Goal: Transaction & Acquisition: Book appointment/travel/reservation

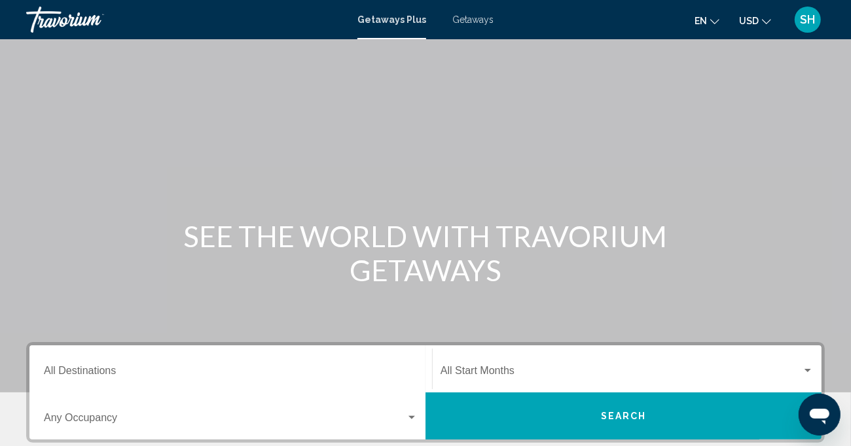
scroll to position [65, 0]
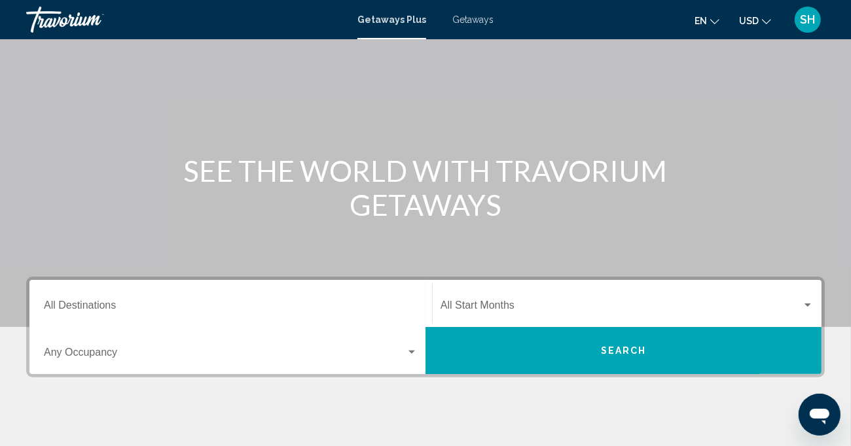
click at [245, 300] on div "Destination All Destinations" at bounding box center [231, 303] width 374 height 41
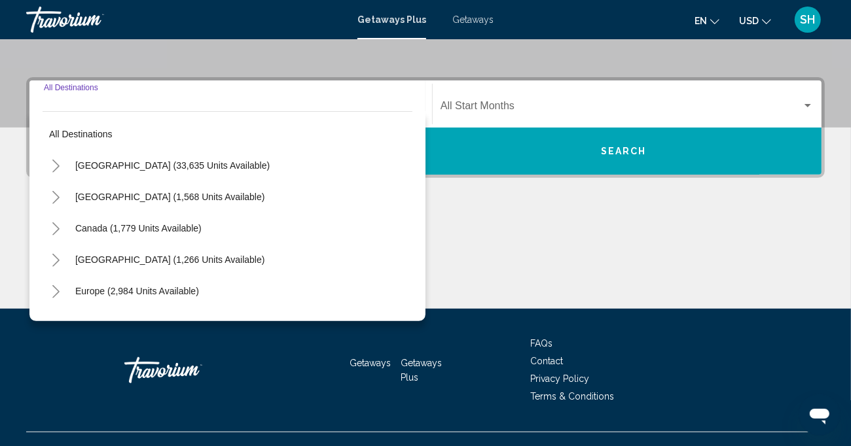
scroll to position [287, 0]
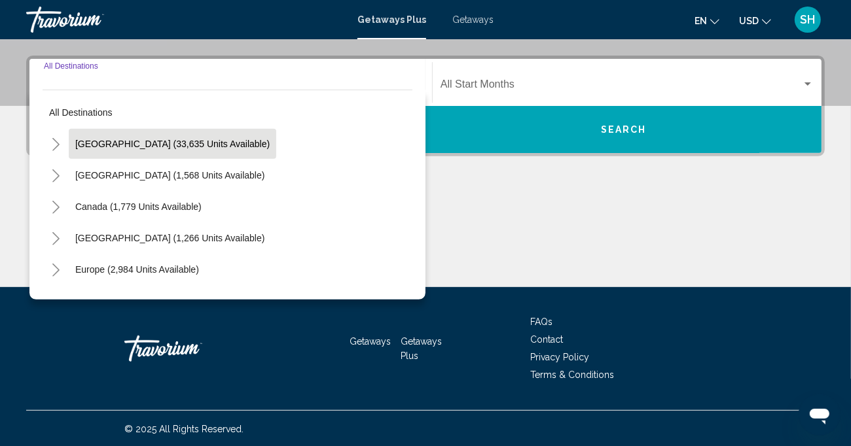
click at [142, 145] on span "[GEOGRAPHIC_DATA] (33,635 units available)" at bounding box center [172, 144] width 194 height 10
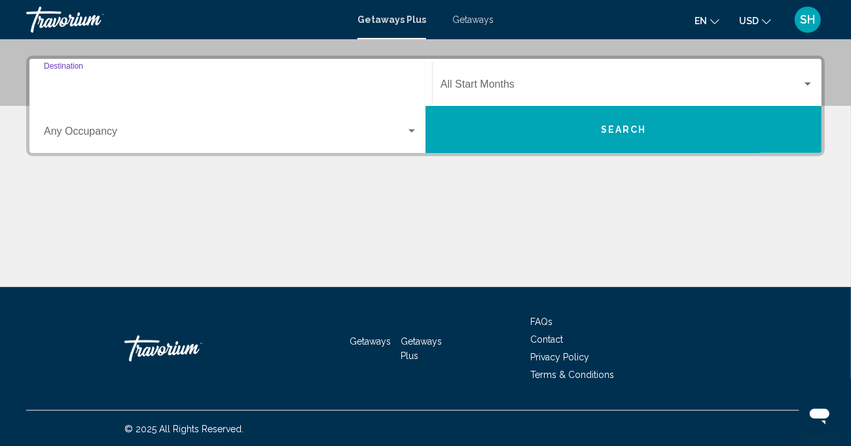
type input "**********"
click at [503, 86] on span "Search widget" at bounding box center [620, 87] width 361 height 12
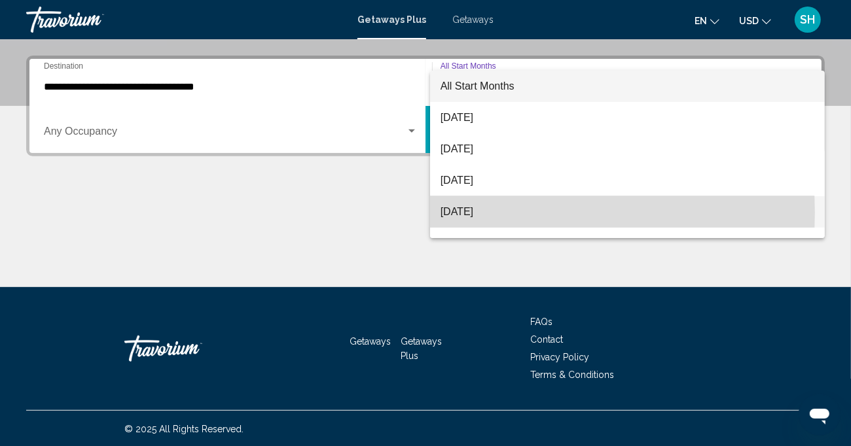
click at [481, 213] on span "[DATE]" at bounding box center [627, 211] width 374 height 31
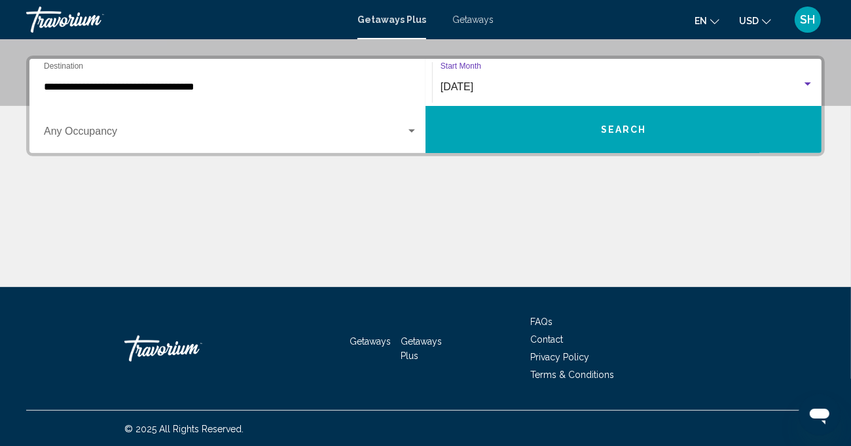
click at [483, 117] on button "Search" at bounding box center [623, 129] width 396 height 47
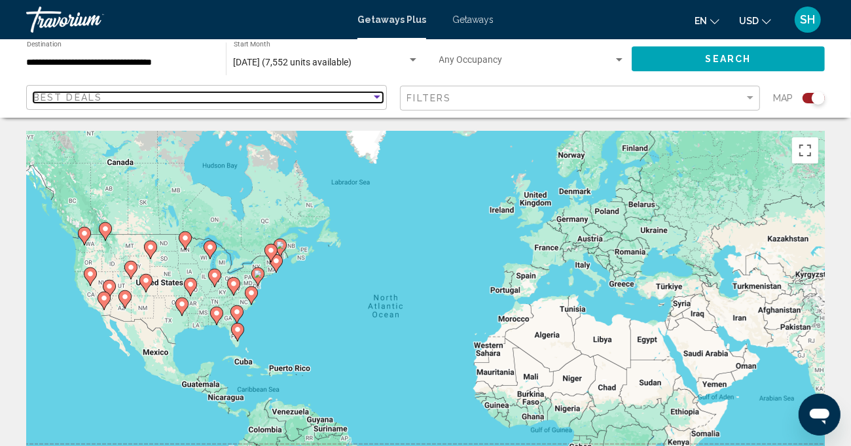
click at [377, 101] on div "Sort by" at bounding box center [377, 97] width 12 height 10
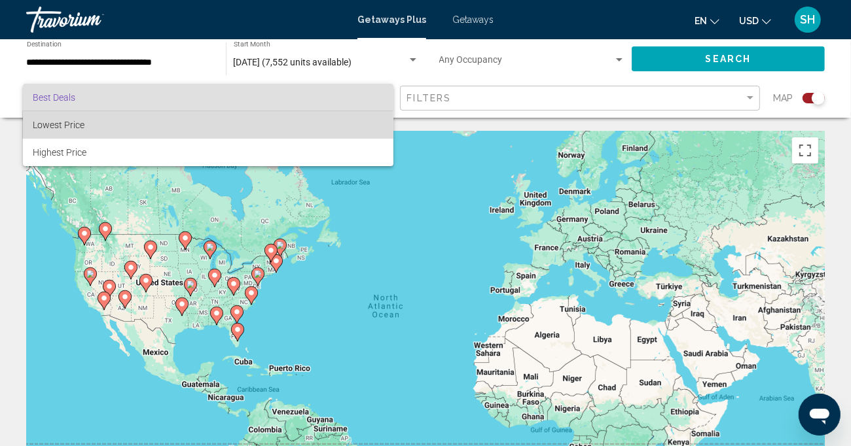
click at [82, 127] on span "Lowest Price" at bounding box center [59, 125] width 52 height 10
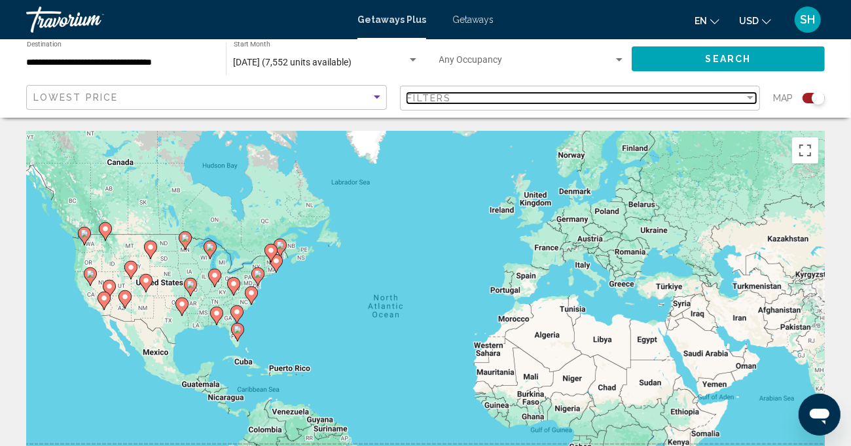
click at [454, 94] on div "Filters" at bounding box center [576, 98] width 338 height 10
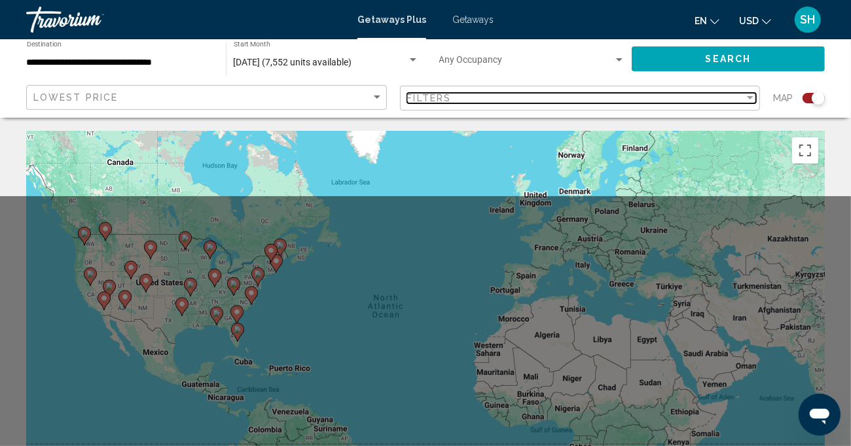
click at [453, 95] on div "Filters" at bounding box center [576, 98] width 338 height 10
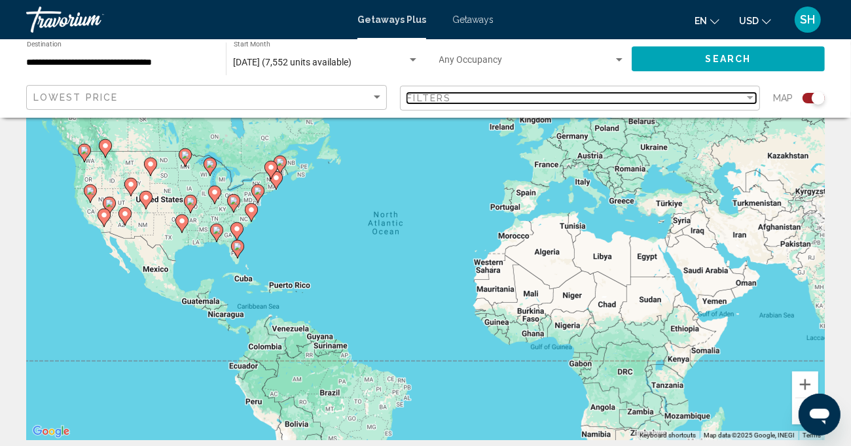
scroll to position [131, 0]
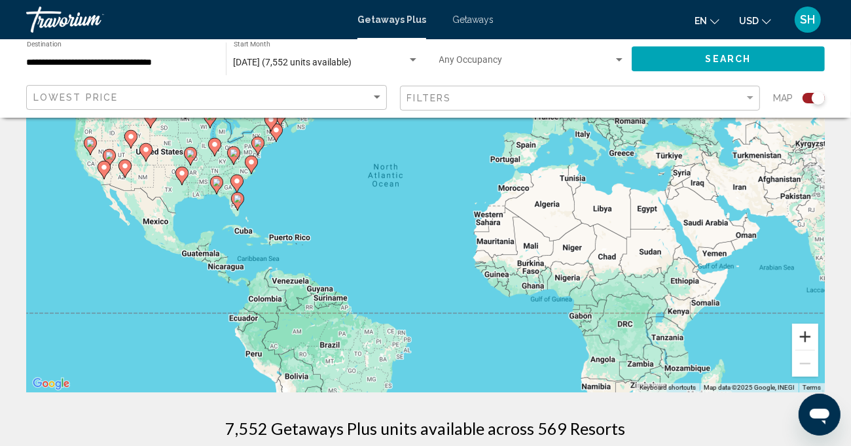
click at [809, 340] on button "Zoom in" at bounding box center [805, 337] width 26 height 26
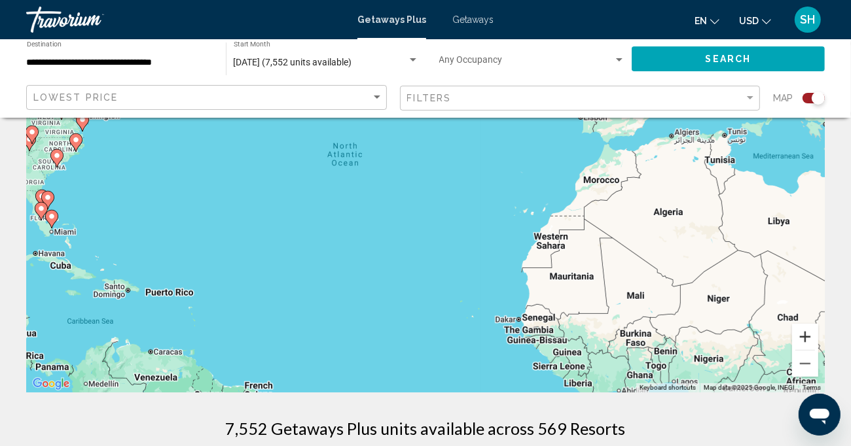
click at [809, 340] on button "Zoom in" at bounding box center [805, 337] width 26 height 26
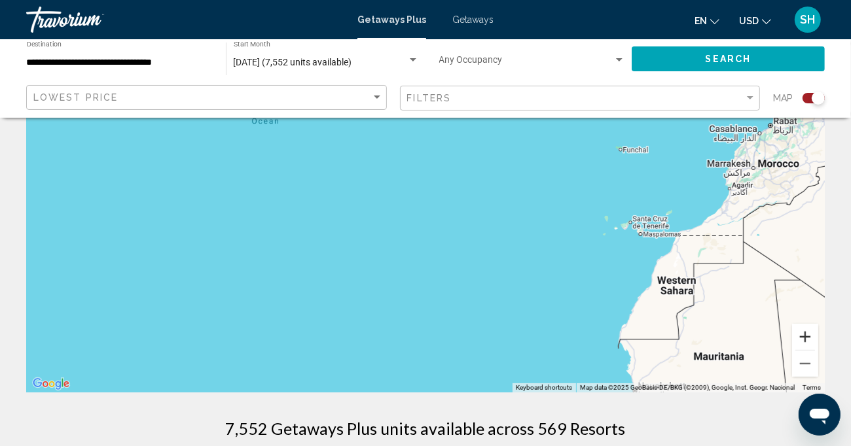
click at [809, 340] on button "Zoom in" at bounding box center [805, 337] width 26 height 26
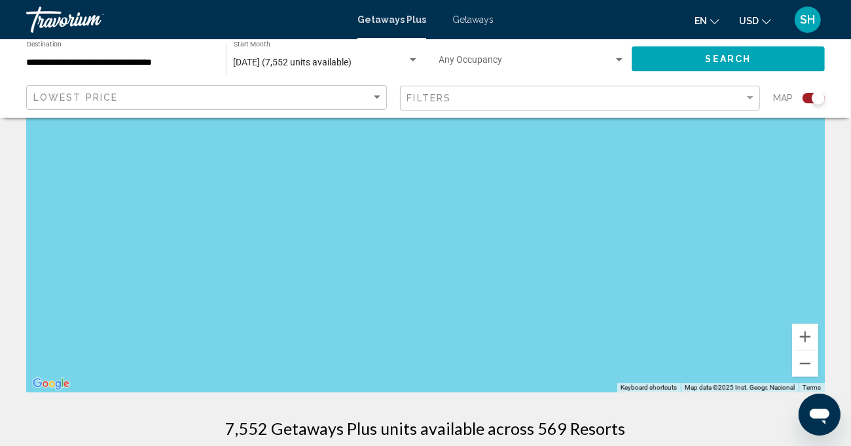
drag, startPoint x: 1265, startPoint y: 709, endPoint x: 815, endPoint y: 402, distance: 544.4
drag, startPoint x: 330, startPoint y: 257, endPoint x: 840, endPoint y: 402, distance: 530.3
click at [851, 315] on html "**********" at bounding box center [425, 92] width 851 height 446
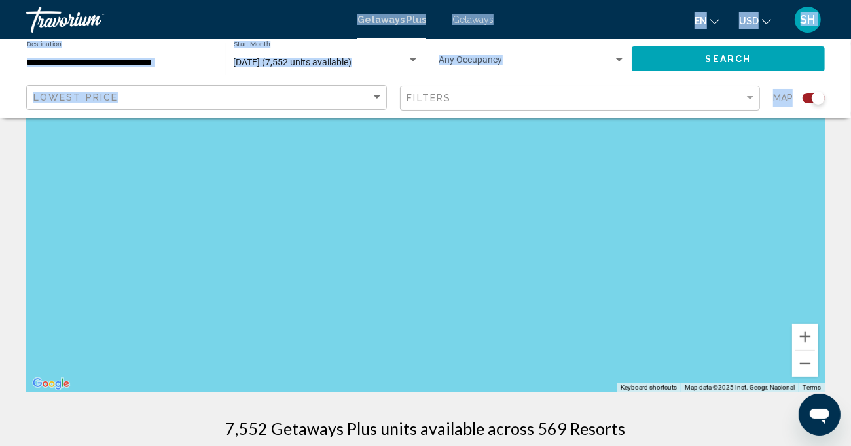
drag, startPoint x: 352, startPoint y: 29, endPoint x: 861, endPoint y: 370, distance: 611.8
click at [851, 315] on html "**********" at bounding box center [425, 92] width 851 height 446
drag, startPoint x: 375, startPoint y: 354, endPoint x: 416, endPoint y: 369, distance: 43.9
click at [395, 363] on div "Main content" at bounding box center [425, 196] width 798 height 393
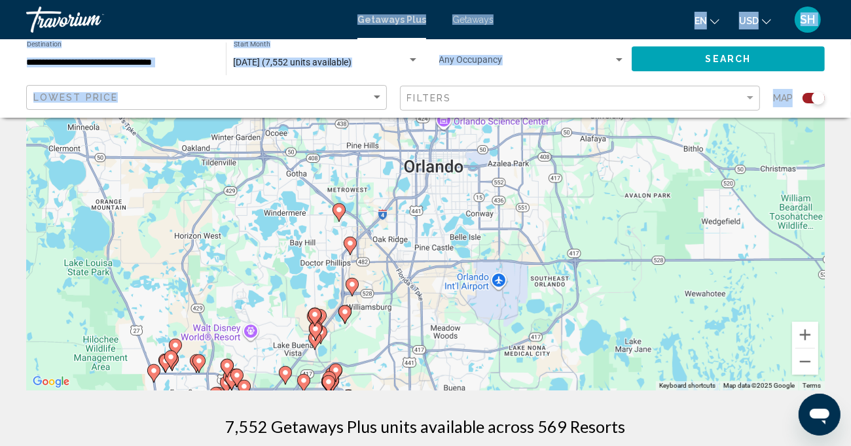
scroll to position [113, 0]
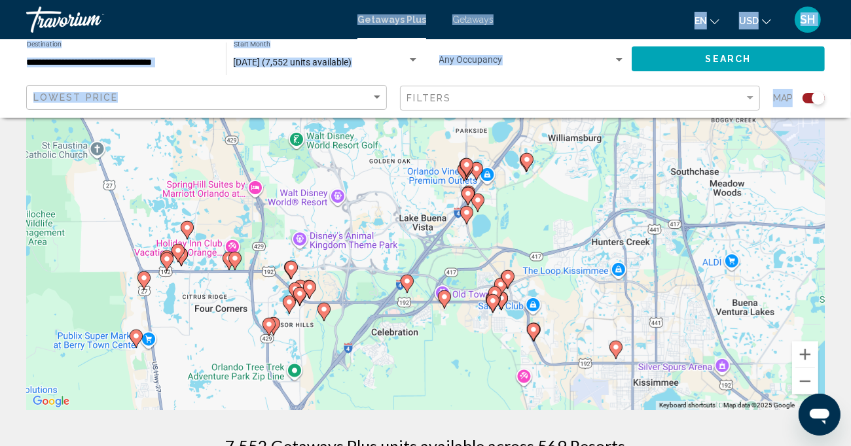
click at [151, 148] on div "To activate drag with keyboard, press Alt + Enter. Once in keyboard drag state,…" at bounding box center [425, 214] width 798 height 393
click at [152, 92] on div "Lowest Price" at bounding box center [207, 98] width 349 height 24
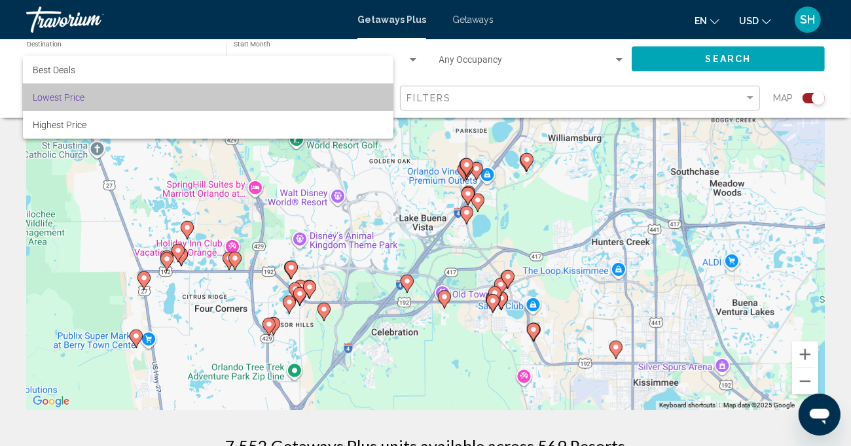
click at [161, 92] on span "Lowest Price" at bounding box center [207, 97] width 349 height 27
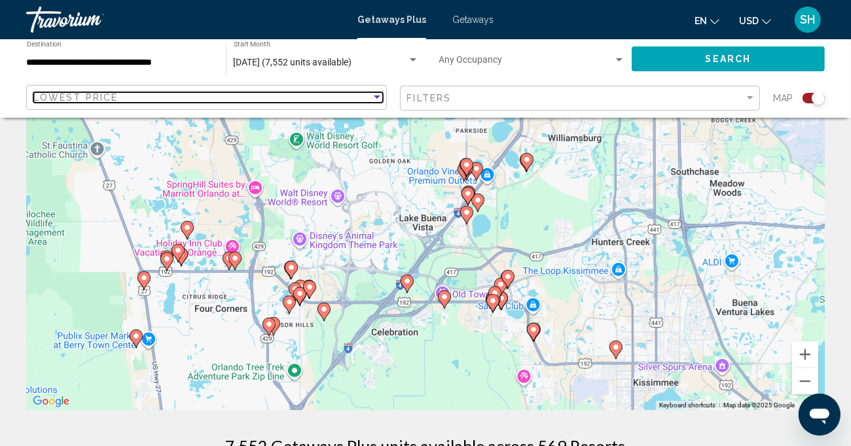
click at [156, 95] on div "Lowest Price" at bounding box center [202, 97] width 338 height 10
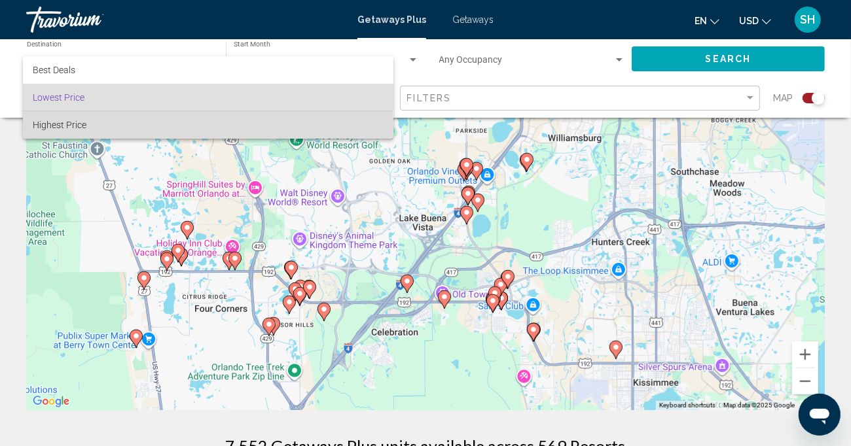
click at [104, 126] on span "Highest Price" at bounding box center [207, 124] width 349 height 27
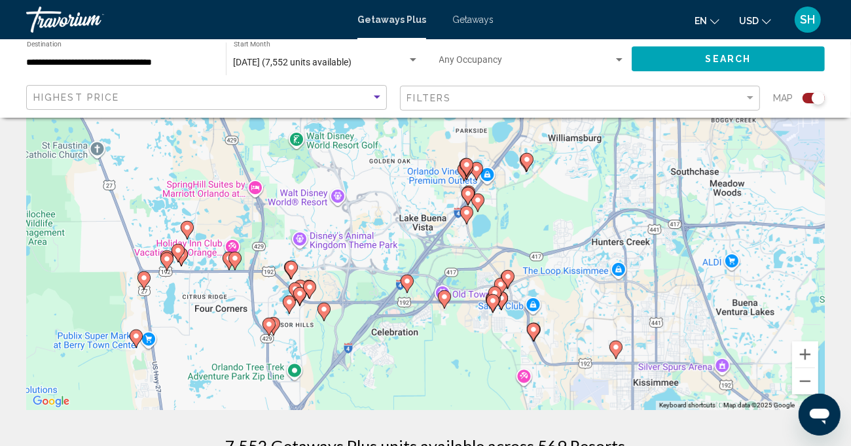
click at [751, 60] on button "Search" at bounding box center [728, 58] width 193 height 24
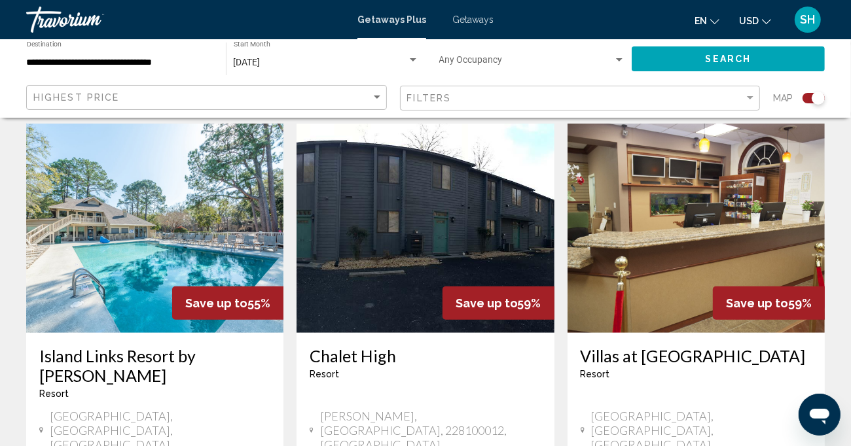
scroll to position [458, 0]
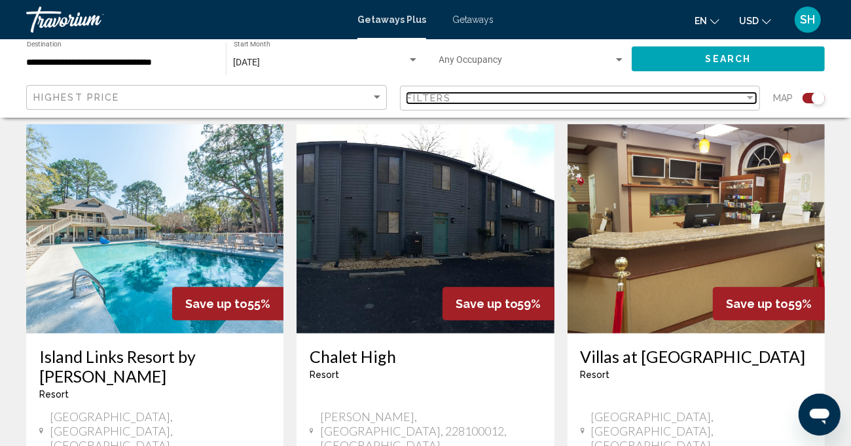
click at [755, 100] on div "Filter" at bounding box center [750, 98] width 12 height 10
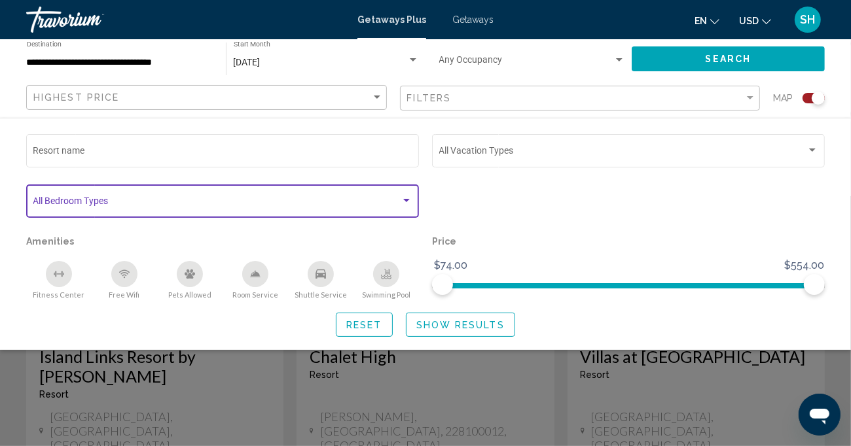
click at [406, 203] on div "Search widget" at bounding box center [406, 201] width 12 height 10
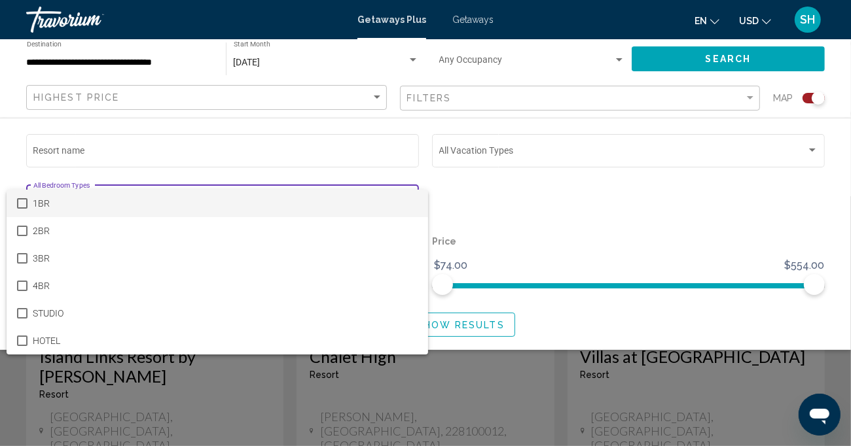
click at [468, 183] on div at bounding box center [425, 223] width 851 height 446
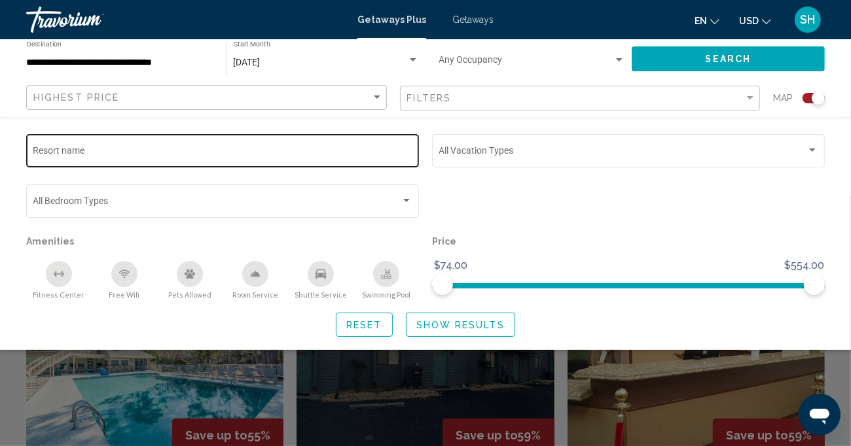
scroll to position [131, 0]
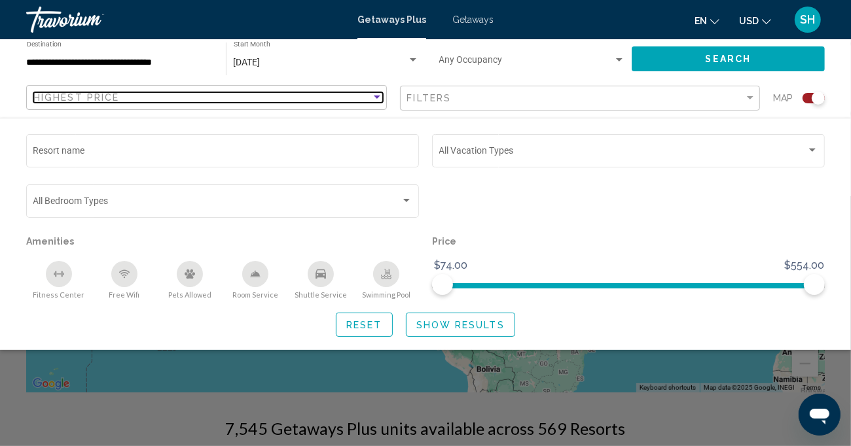
click at [325, 99] on div "Highest Price" at bounding box center [202, 97] width 338 height 10
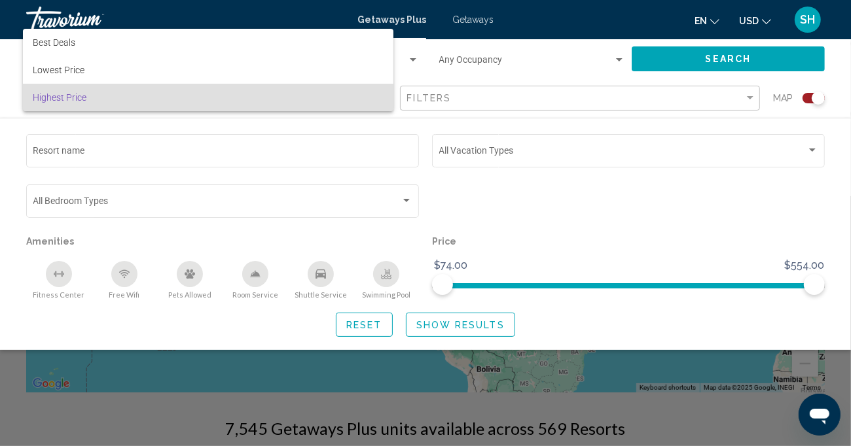
click at [323, 99] on span "Highest Price" at bounding box center [207, 97] width 349 height 27
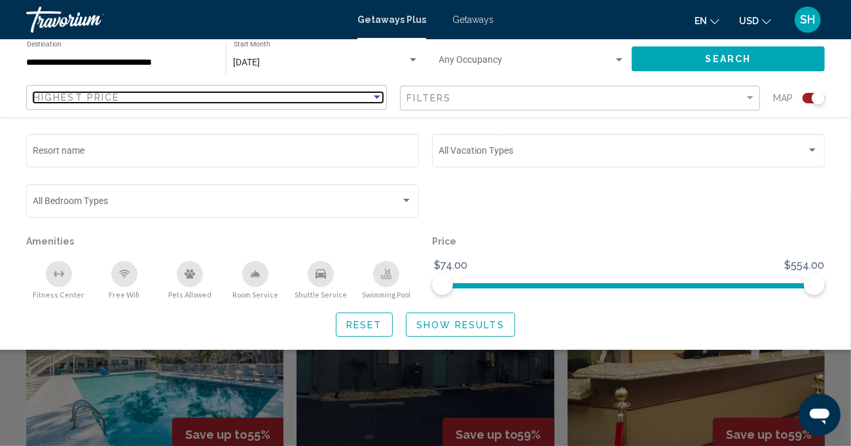
scroll to position [196, 0]
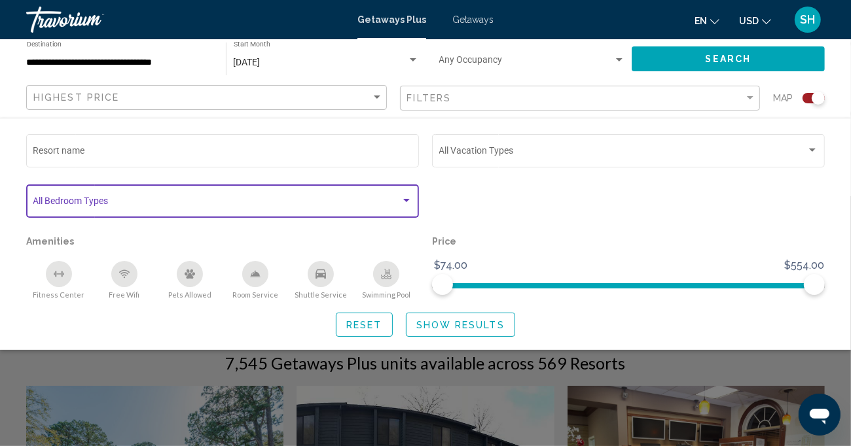
click at [401, 201] on div "Search widget" at bounding box center [406, 201] width 12 height 10
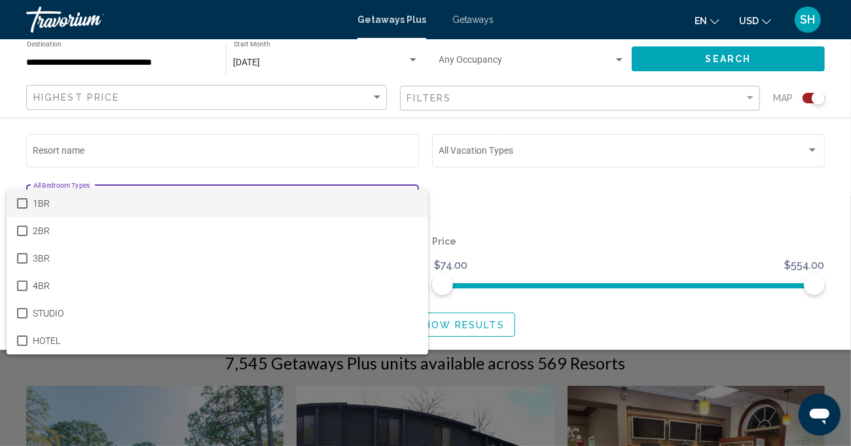
click at [575, 204] on div at bounding box center [425, 223] width 851 height 446
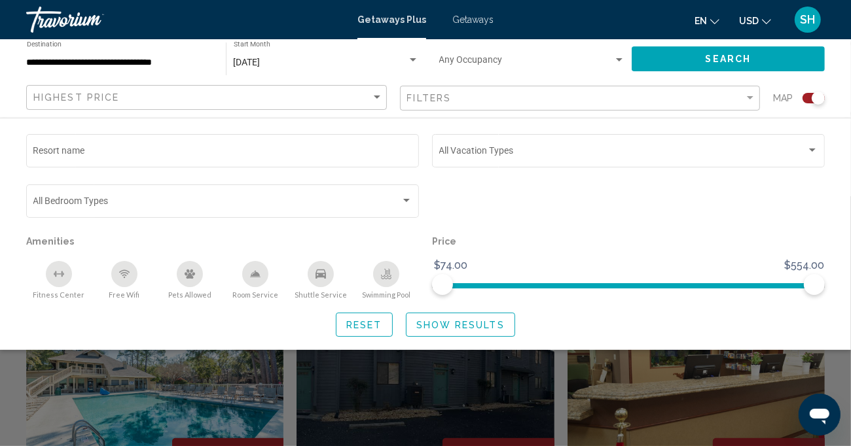
scroll to position [262, 0]
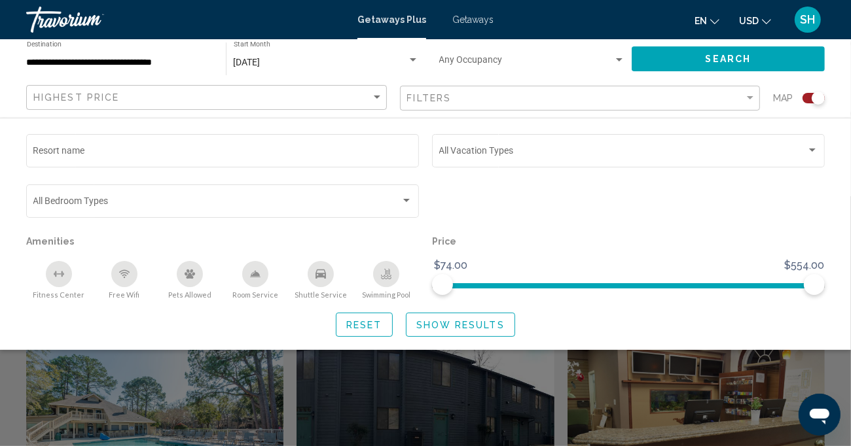
click at [474, 323] on span "Show Results" at bounding box center [460, 325] width 88 height 10
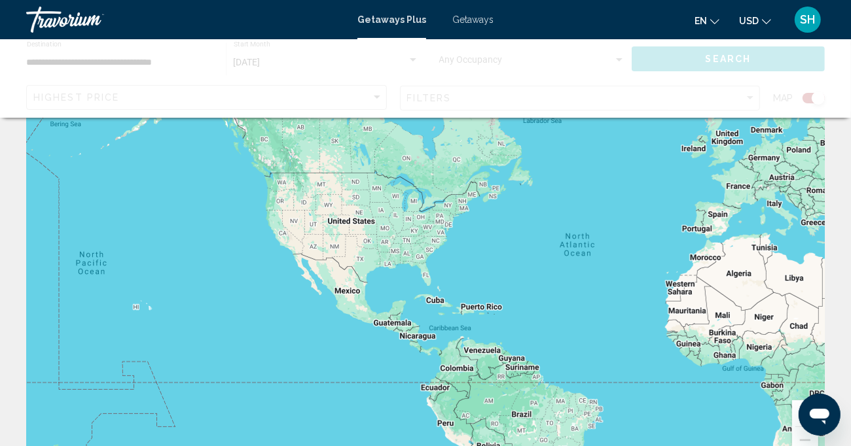
scroll to position [0, 0]
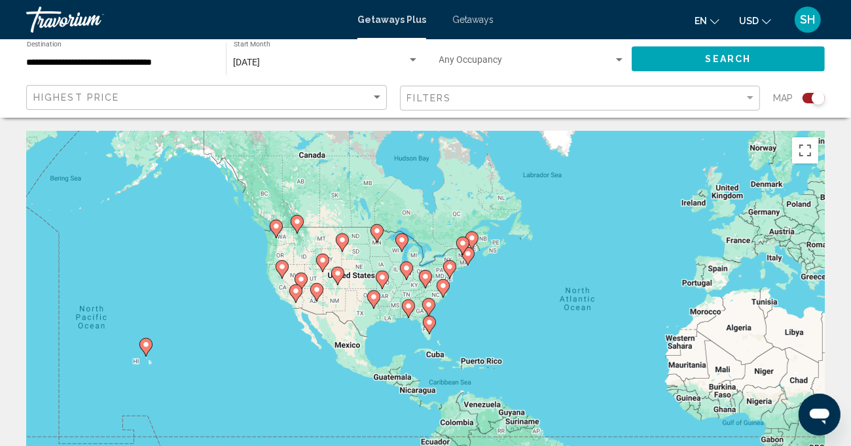
click at [382, 281] on icon "Main content" at bounding box center [382, 280] width 12 height 17
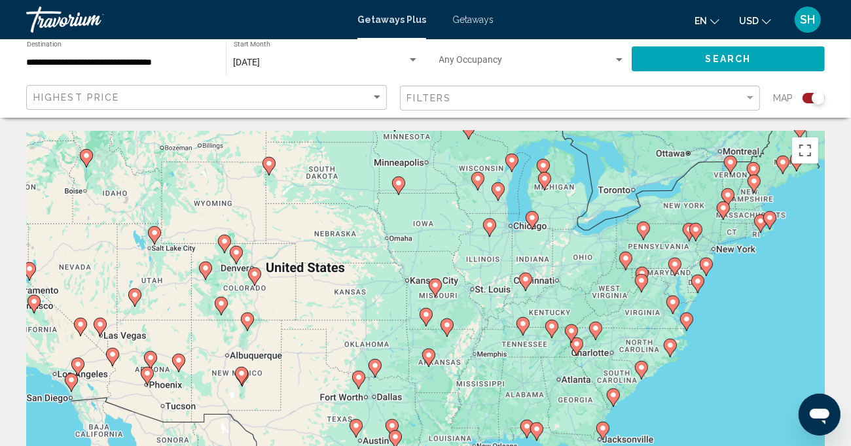
click at [523, 332] on icon "Main content" at bounding box center [523, 326] width 12 height 17
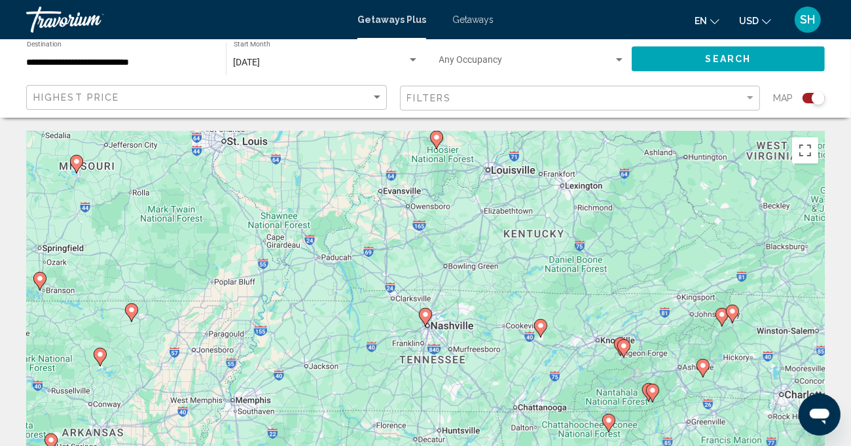
click at [423, 320] on icon "Main content" at bounding box center [425, 317] width 12 height 17
type input "**********"
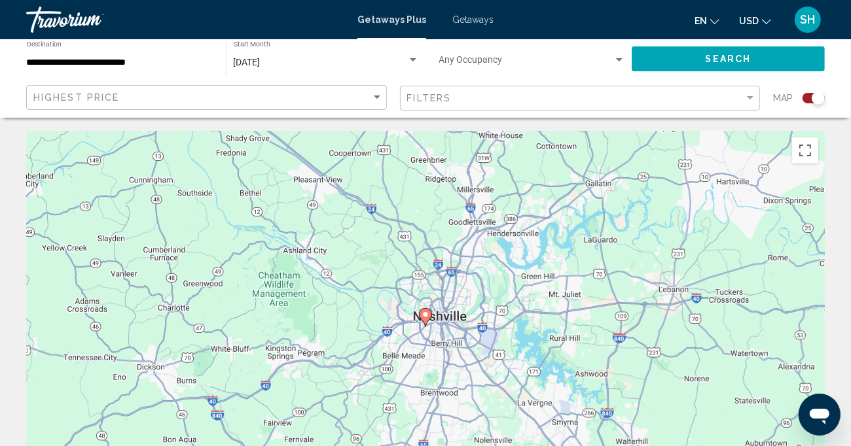
click at [427, 317] on image "Main content" at bounding box center [425, 315] width 8 height 8
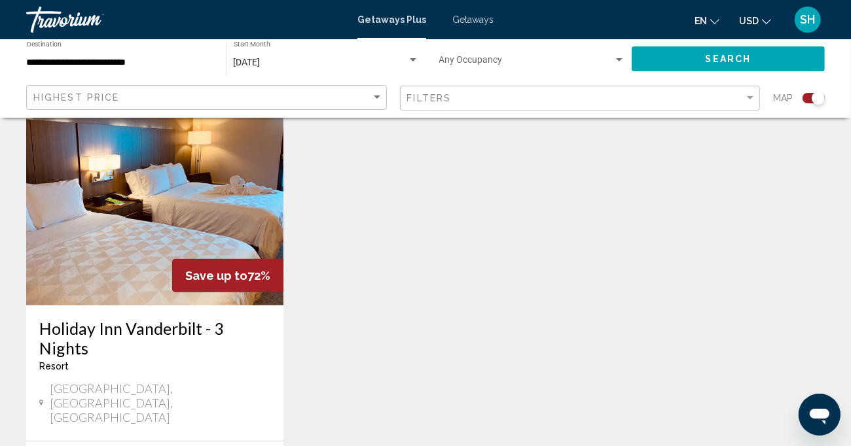
scroll to position [224, 0]
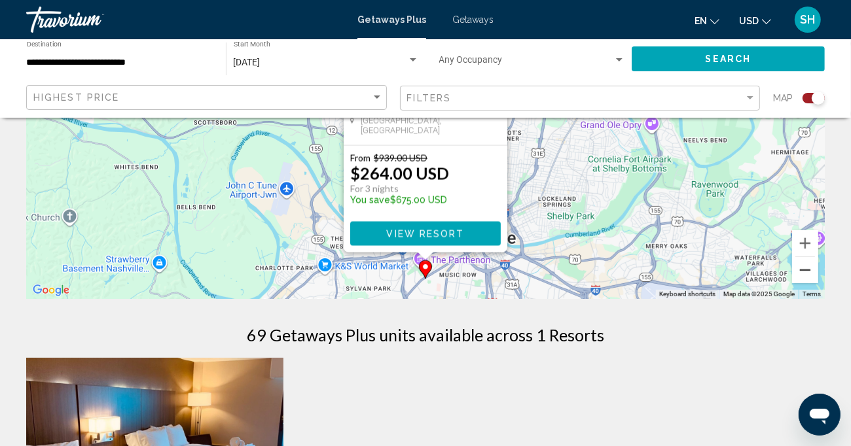
click at [806, 275] on button "Zoom out" at bounding box center [805, 270] width 26 height 26
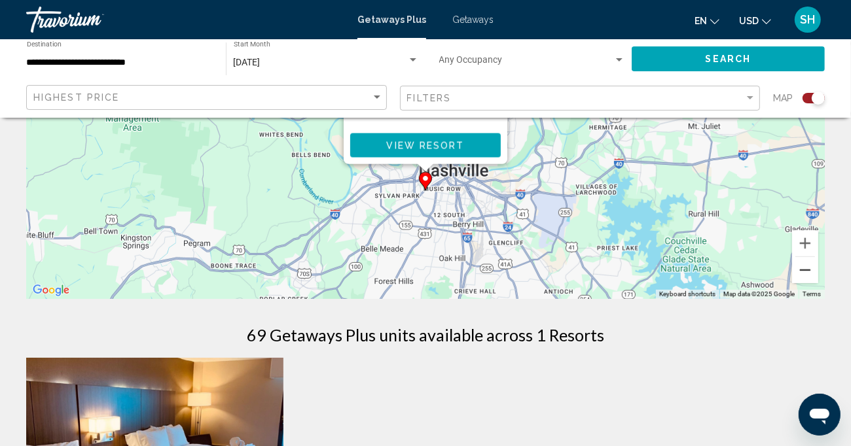
click at [803, 274] on button "Zoom out" at bounding box center [805, 270] width 26 height 26
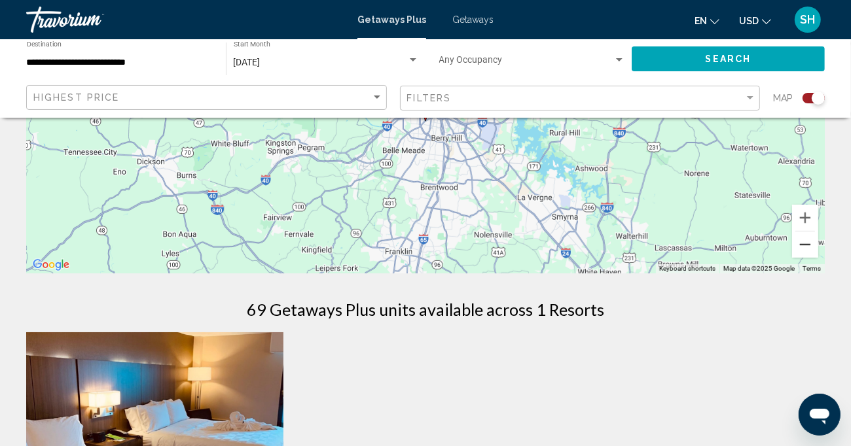
scroll to position [262, 0]
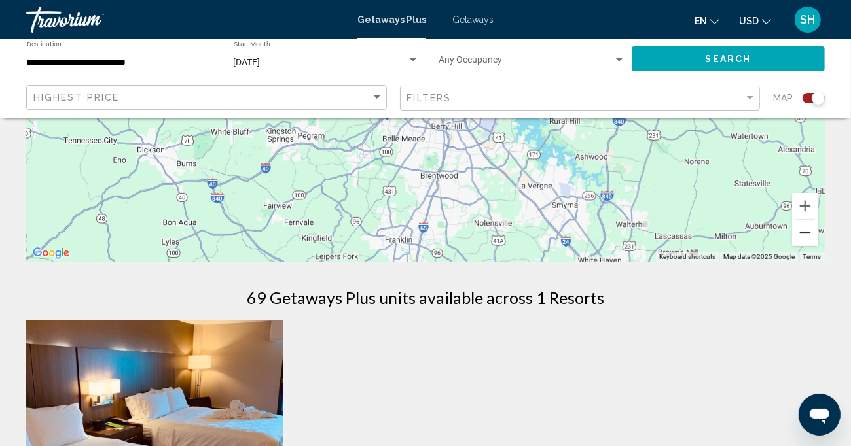
click at [806, 236] on button "Zoom out" at bounding box center [805, 233] width 26 height 26
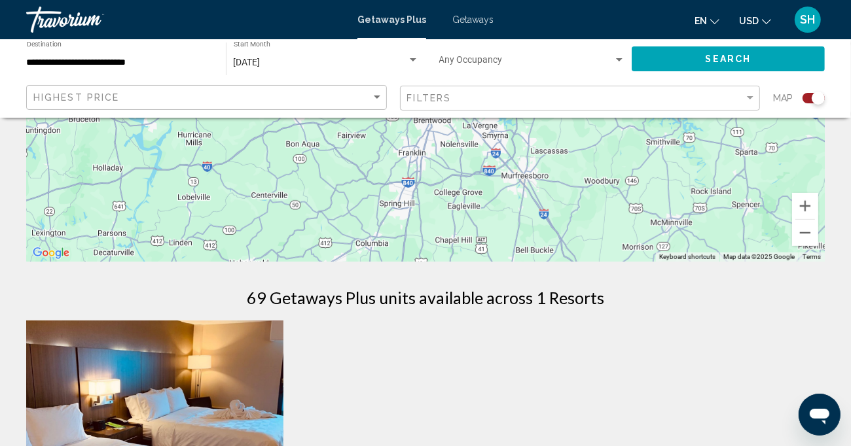
click at [610, 201] on div "To activate drag with keyboard, press Alt + Enter. Once in keyboard drag state,…" at bounding box center [425, 65] width 798 height 393
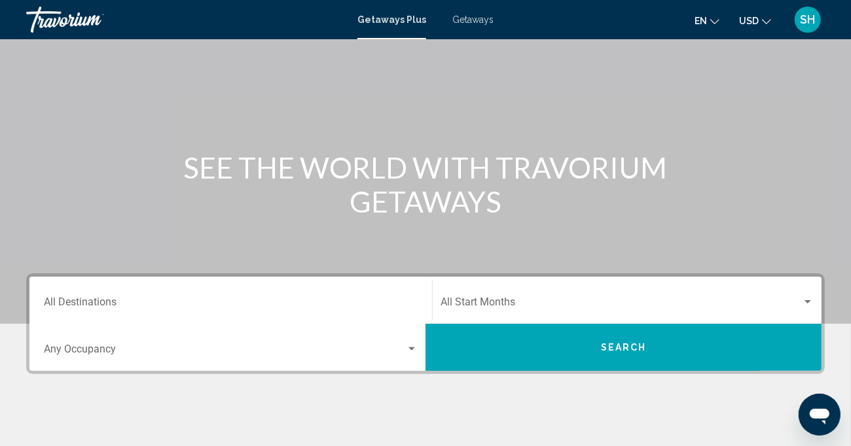
scroll to position [262, 0]
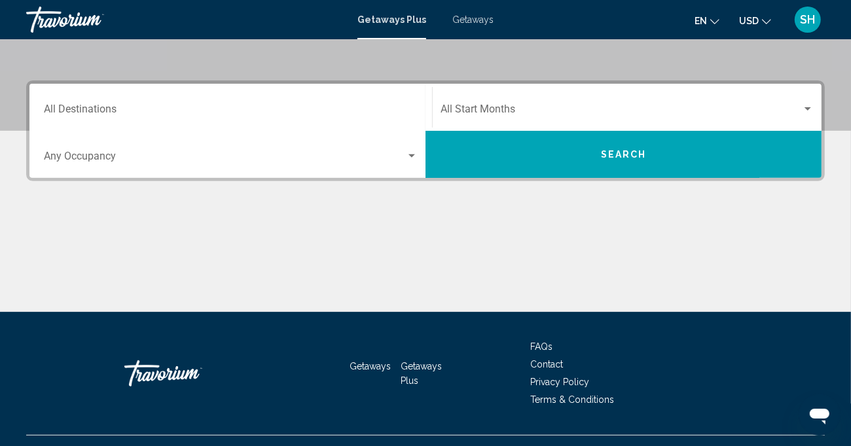
click at [377, 108] on input "Destination All Destinations" at bounding box center [231, 112] width 374 height 12
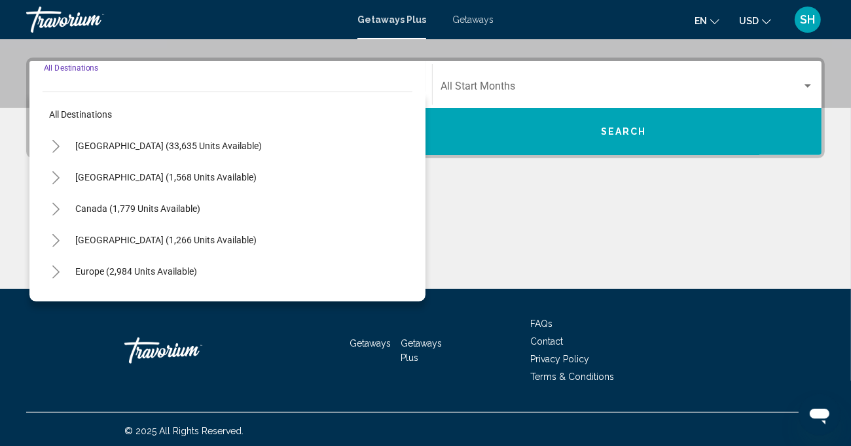
scroll to position [287, 0]
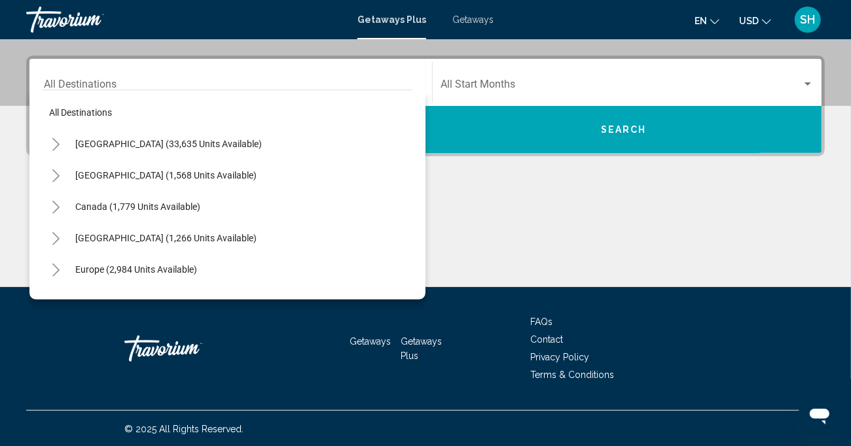
click at [525, 79] on div "Start Month All Start Months" at bounding box center [626, 82] width 373 height 41
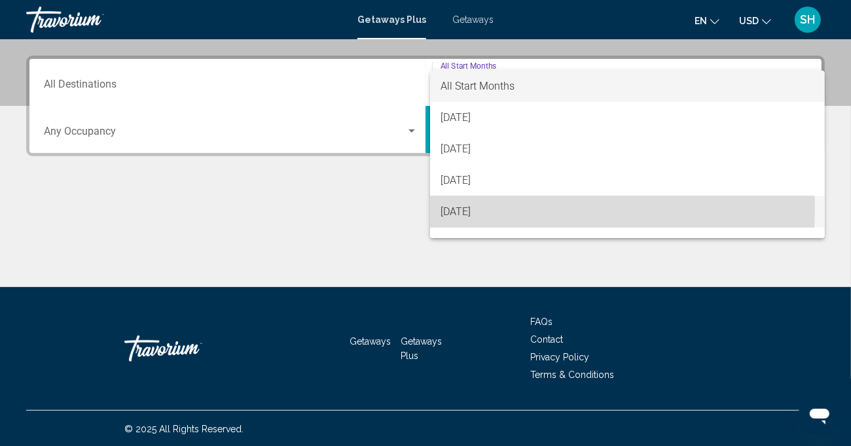
click at [471, 209] on span "[DATE]" at bounding box center [627, 211] width 374 height 31
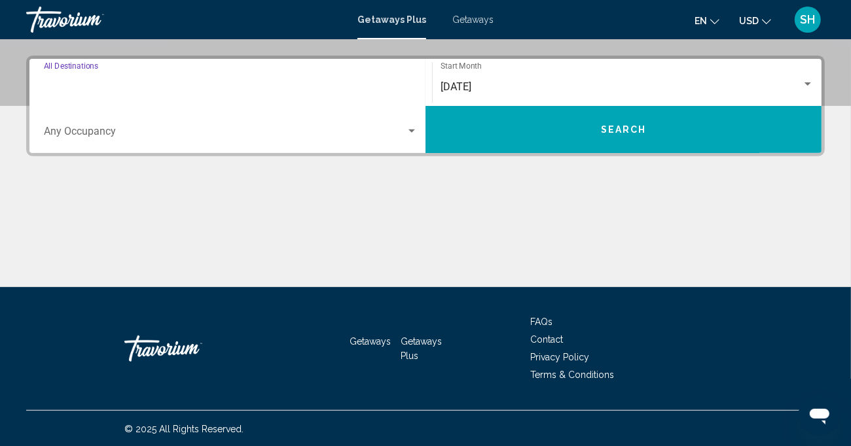
click at [271, 87] on input "Destination All Destinations" at bounding box center [231, 87] width 374 height 12
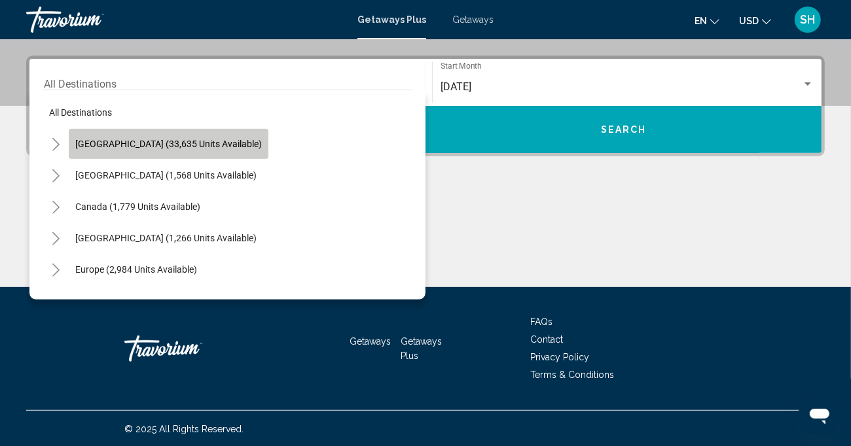
click at [182, 143] on span "[GEOGRAPHIC_DATA] (33,635 units available)" at bounding box center [168, 144] width 187 height 10
type input "**********"
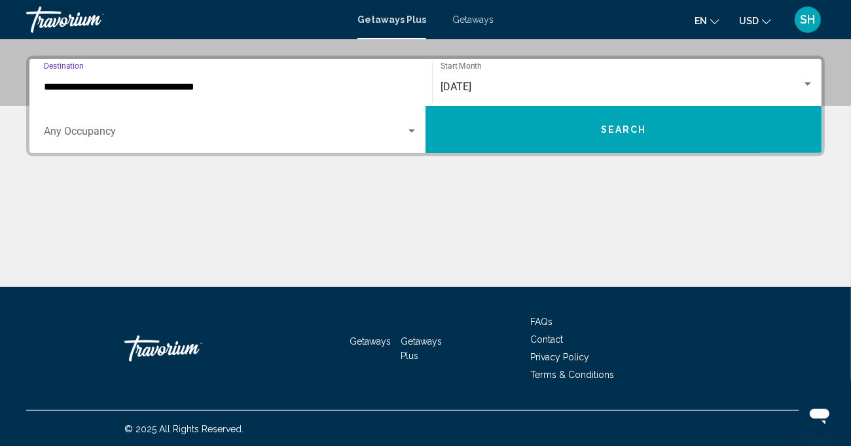
click at [578, 130] on button "Search" at bounding box center [623, 129] width 396 height 47
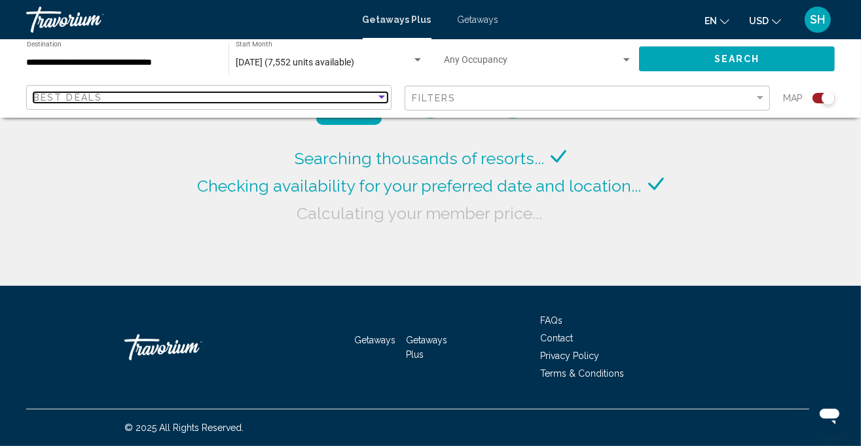
click at [382, 98] on div "Sort by" at bounding box center [381, 97] width 7 height 3
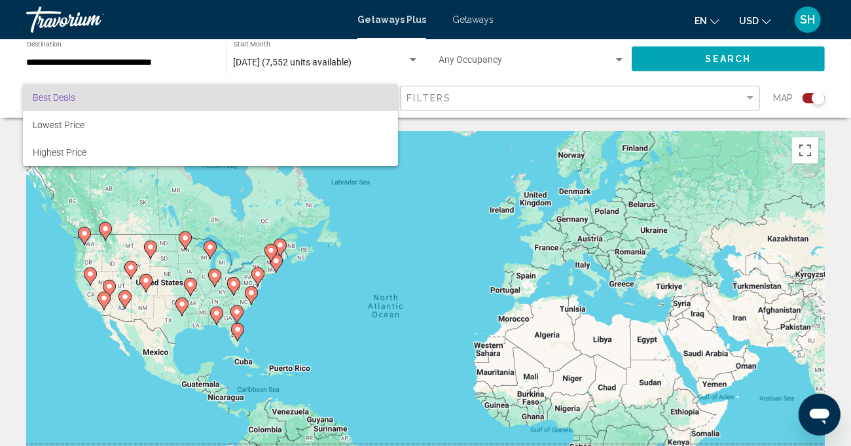
drag, startPoint x: 425, startPoint y: 230, endPoint x: 429, endPoint y: 240, distance: 10.3
click at [500, 230] on div at bounding box center [425, 223] width 851 height 446
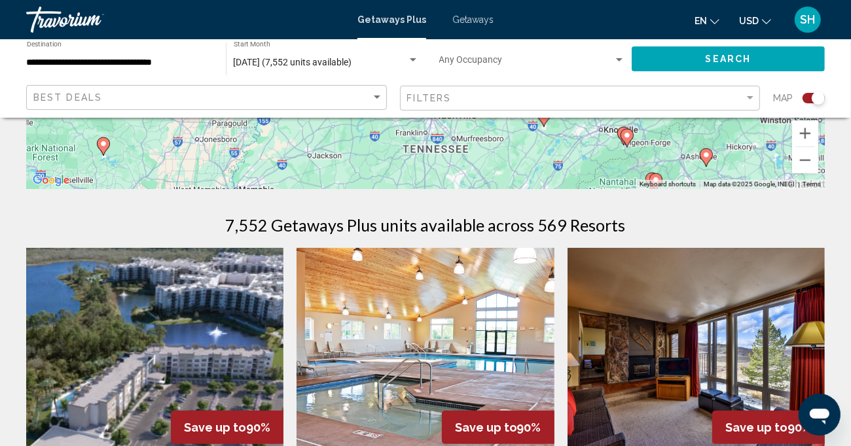
scroll to position [262, 0]
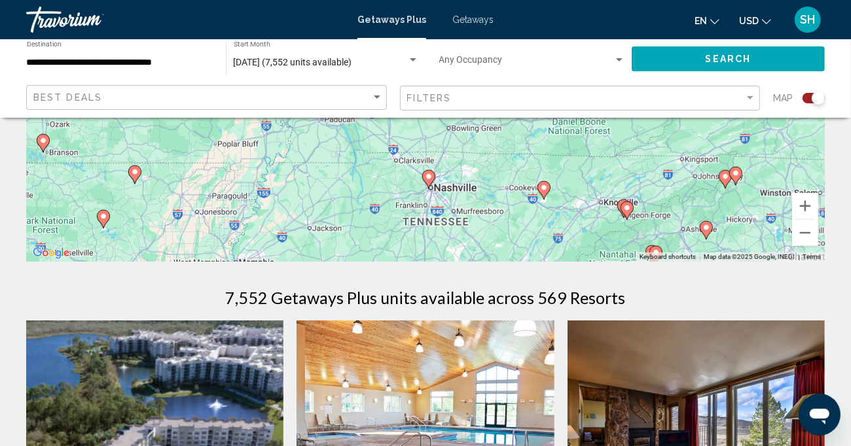
click at [603, 60] on span "Search widget" at bounding box center [526, 63] width 174 height 10
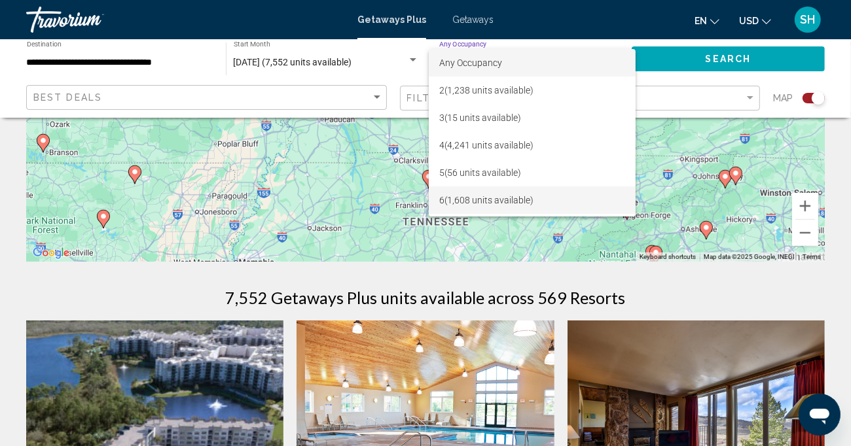
click at [501, 197] on span "6 (1,608 units available)" at bounding box center [532, 200] width 186 height 27
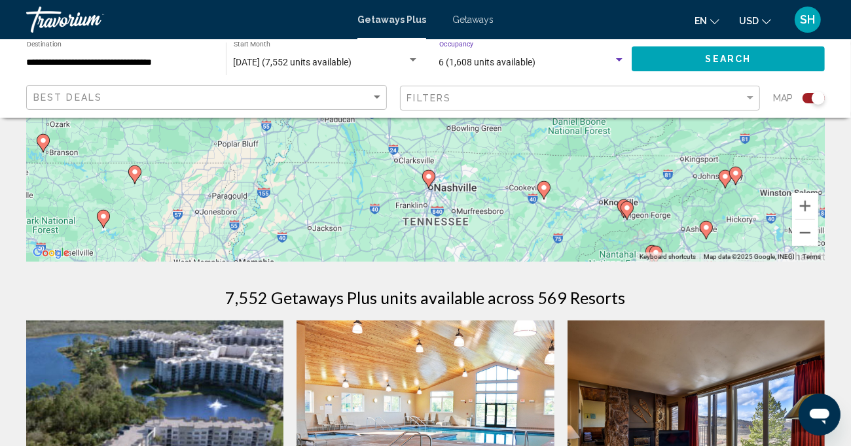
click at [700, 61] on button "Search" at bounding box center [728, 58] width 193 height 24
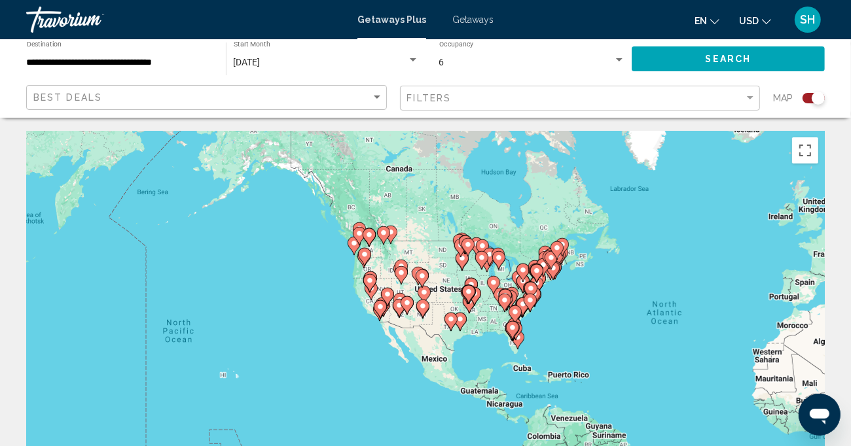
drag, startPoint x: 323, startPoint y: 311, endPoint x: 593, endPoint y: 318, distance: 269.7
click at [593, 318] on div "To activate drag with keyboard, press Alt + Enter. Once in keyboard drag state,…" at bounding box center [425, 327] width 798 height 393
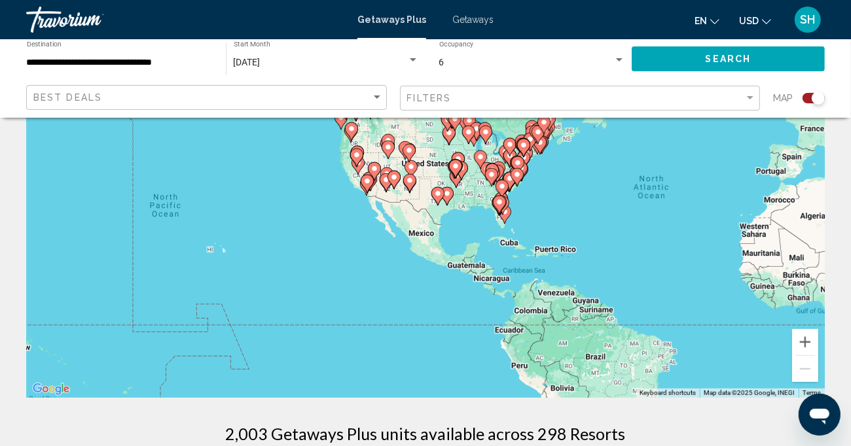
scroll to position [131, 0]
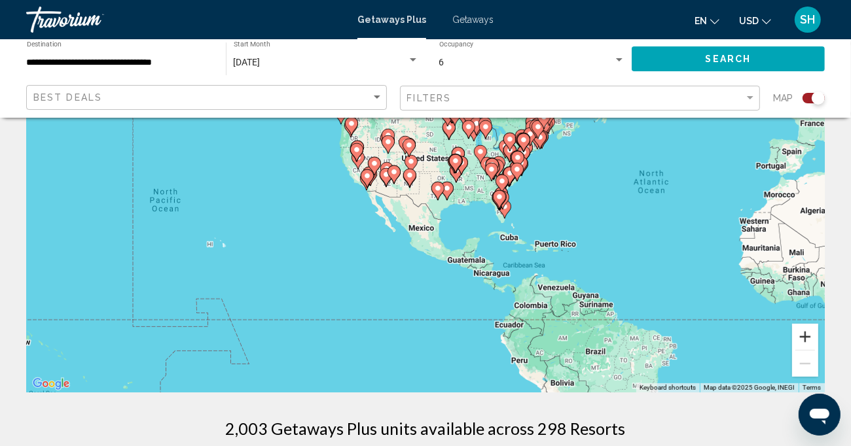
click at [809, 336] on button "Zoom in" at bounding box center [805, 337] width 26 height 26
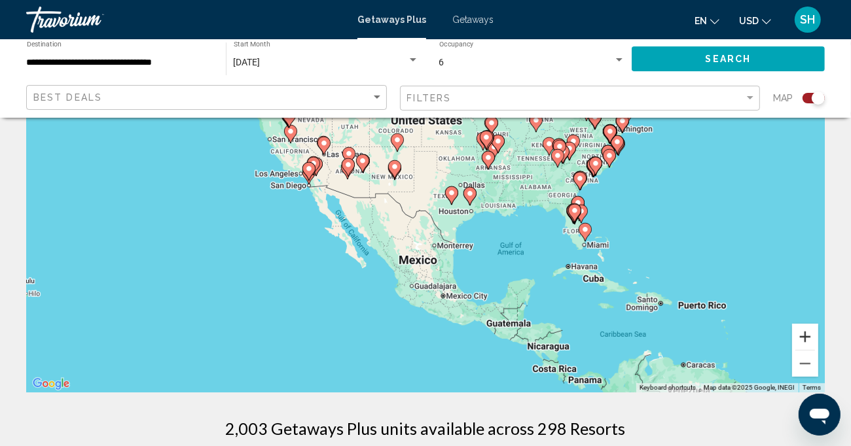
click at [809, 336] on button "Zoom in" at bounding box center [805, 337] width 26 height 26
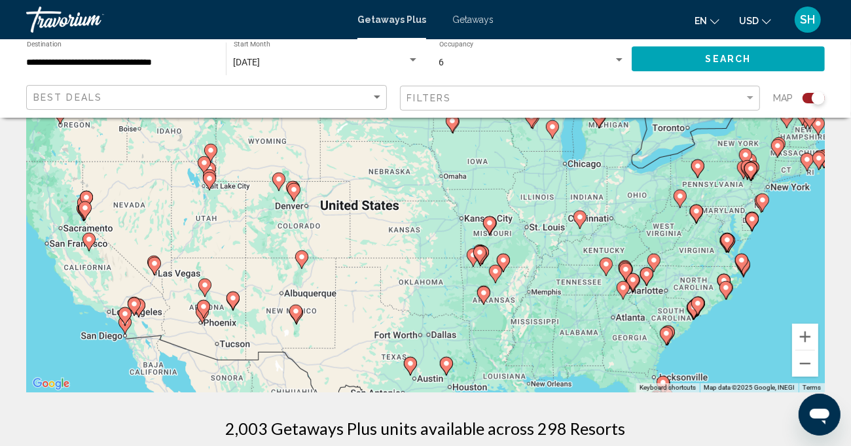
drag, startPoint x: 609, startPoint y: 255, endPoint x: 546, endPoint y: 416, distance: 172.8
click at [810, 333] on button "Zoom in" at bounding box center [805, 337] width 26 height 26
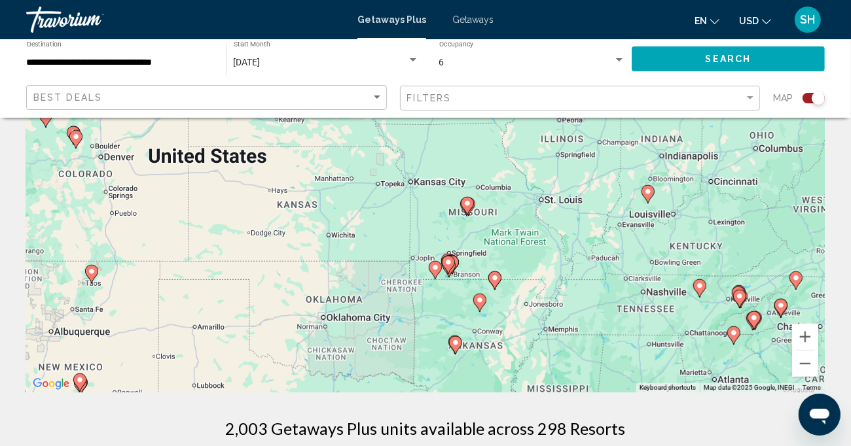
drag, startPoint x: 425, startPoint y: 268, endPoint x: 337, endPoint y: 208, distance: 106.5
click at [337, 208] on div "To activate drag with keyboard, press Alt + Enter. Once in keyboard drag state,…" at bounding box center [425, 196] width 798 height 393
click at [803, 337] on button "Zoom in" at bounding box center [805, 337] width 26 height 26
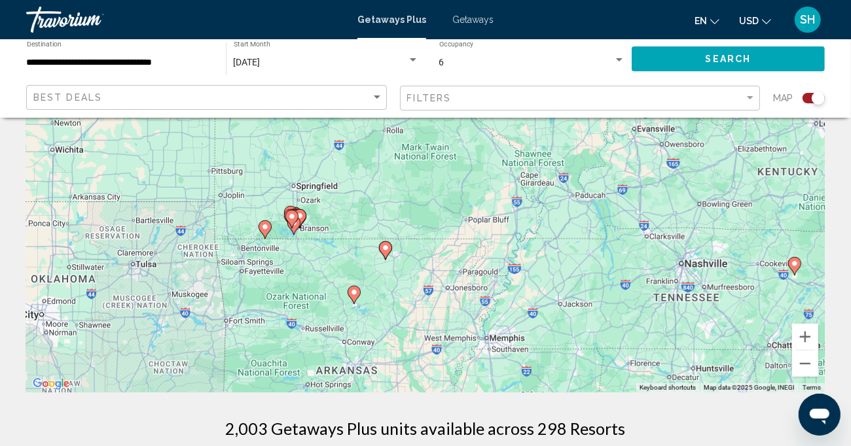
drag, startPoint x: 620, startPoint y: 287, endPoint x: 440, endPoint y: 160, distance: 220.4
click at [440, 160] on div "To activate drag with keyboard, press Alt + Enter. Once in keyboard drag state,…" at bounding box center [425, 196] width 798 height 393
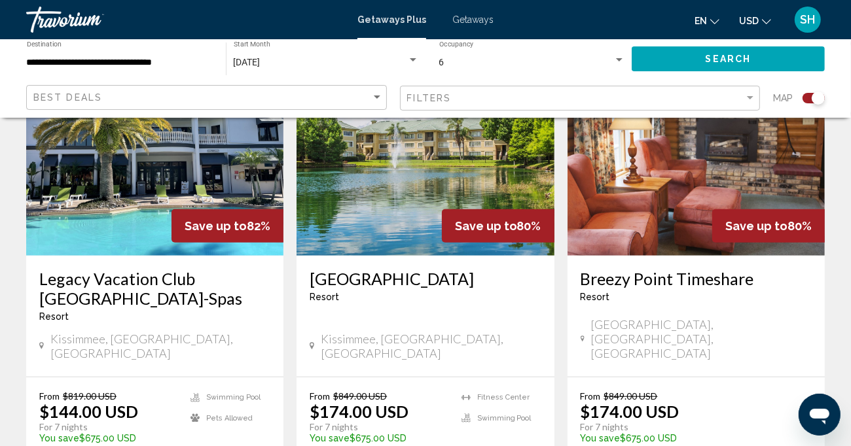
scroll to position [524, 0]
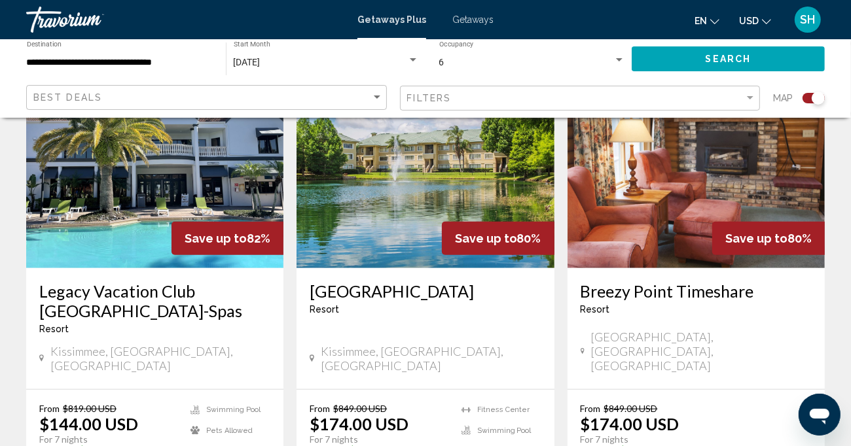
click at [400, 205] on img "Main content" at bounding box center [424, 163] width 257 height 209
